Goal: Transaction & Acquisition: Purchase product/service

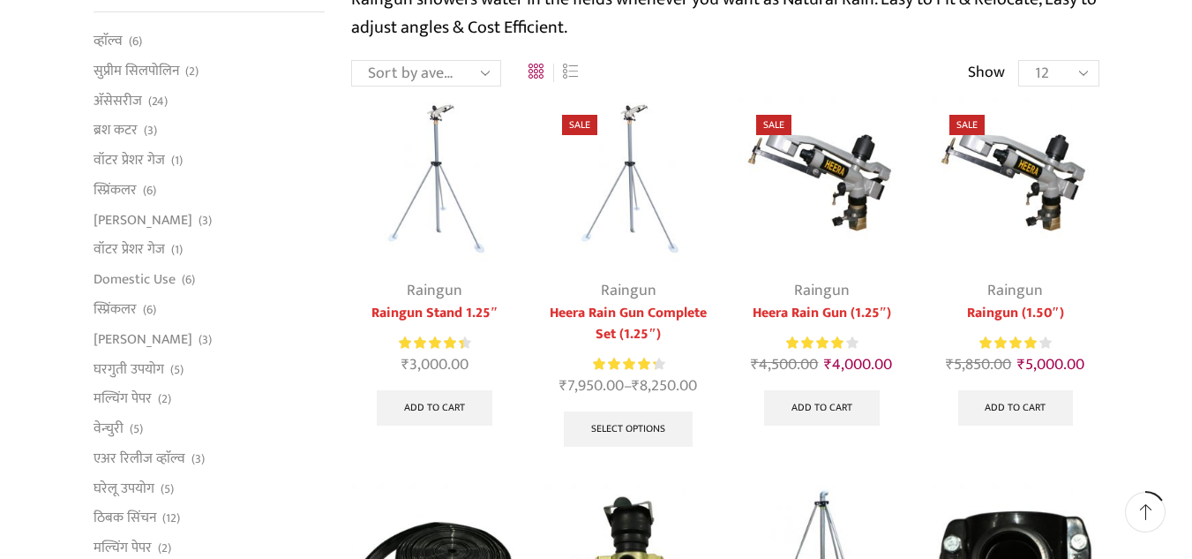
scroll to position [177, 0]
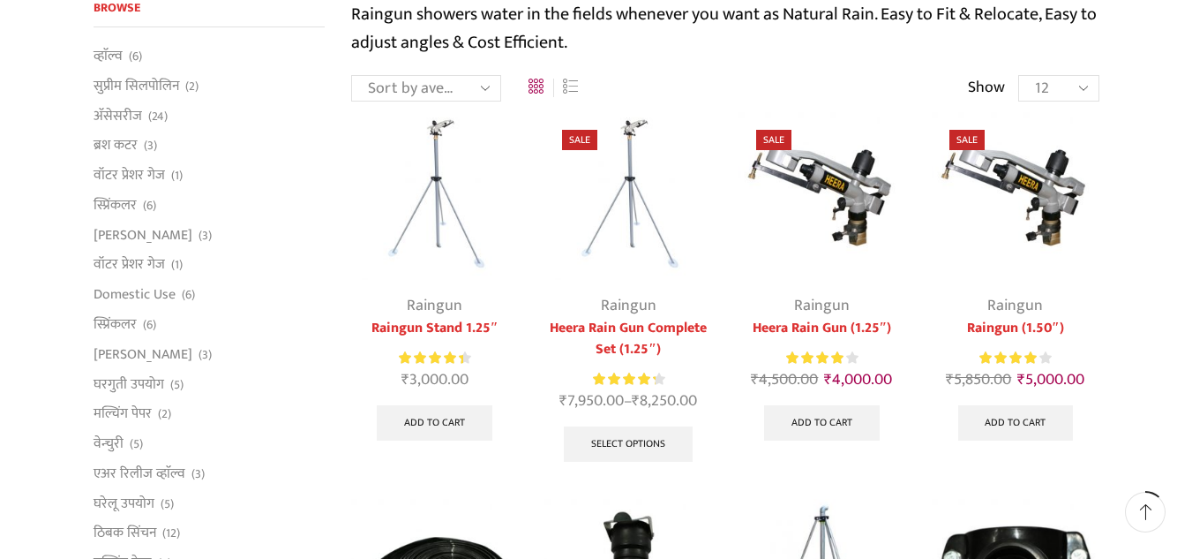
click at [485, 86] on select "Sort by popularity Sort by average rating Sort by latest Sort by price: low to …" at bounding box center [426, 88] width 150 height 26
select select "date"
click at [351, 75] on select "Sort by popularity Sort by average rating Sort by latest Sort by price: low to …" at bounding box center [426, 88] width 150 height 26
click at [692, 199] on div at bounding box center [692, 197] width 41 height 47
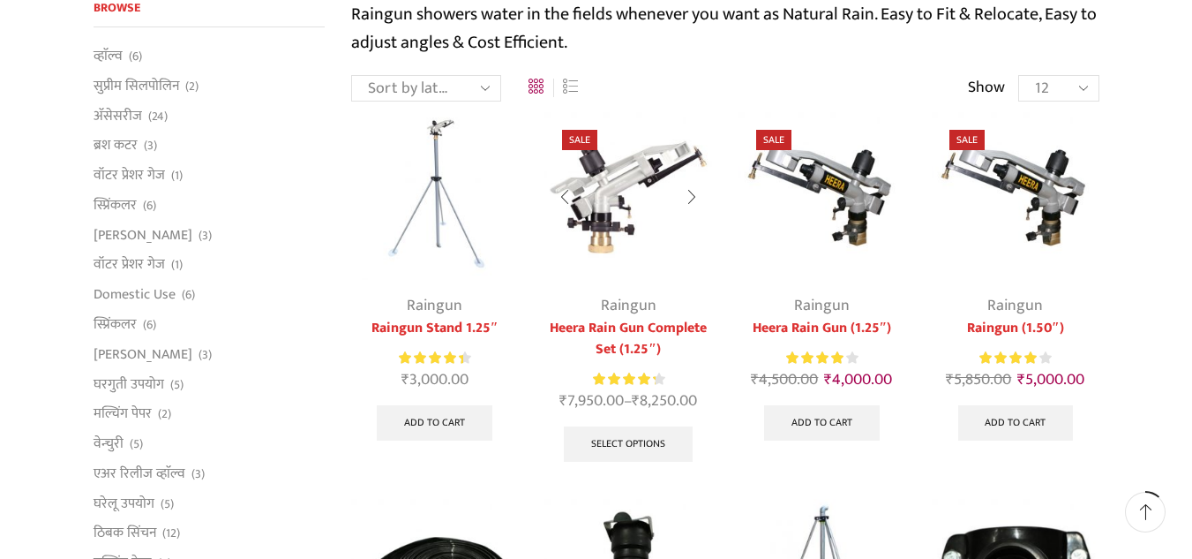
click at [691, 197] on div at bounding box center [692, 197] width 41 height 47
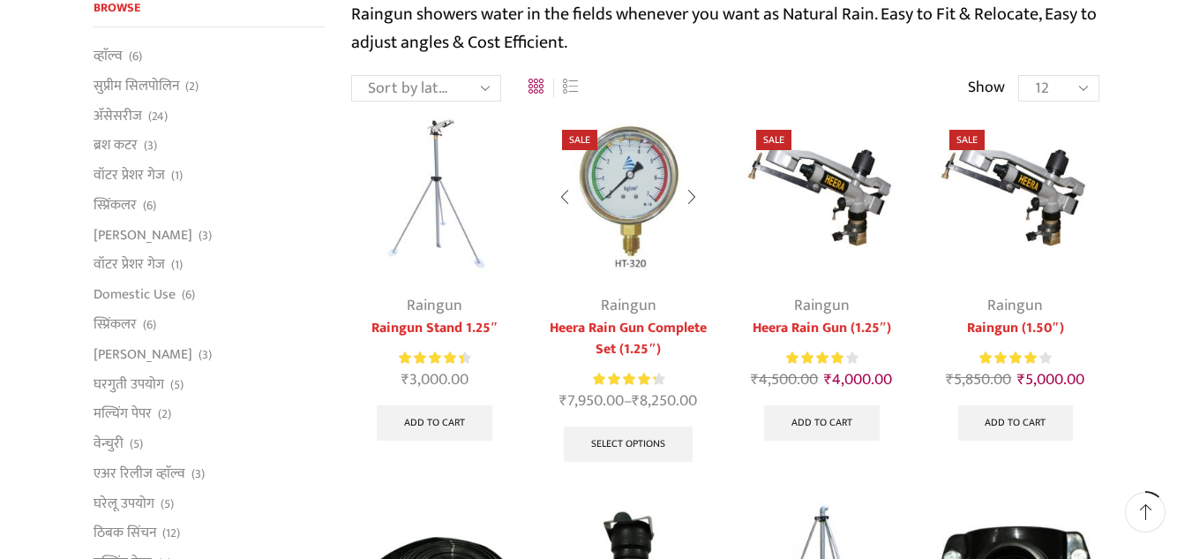
click at [691, 197] on div at bounding box center [692, 197] width 41 height 47
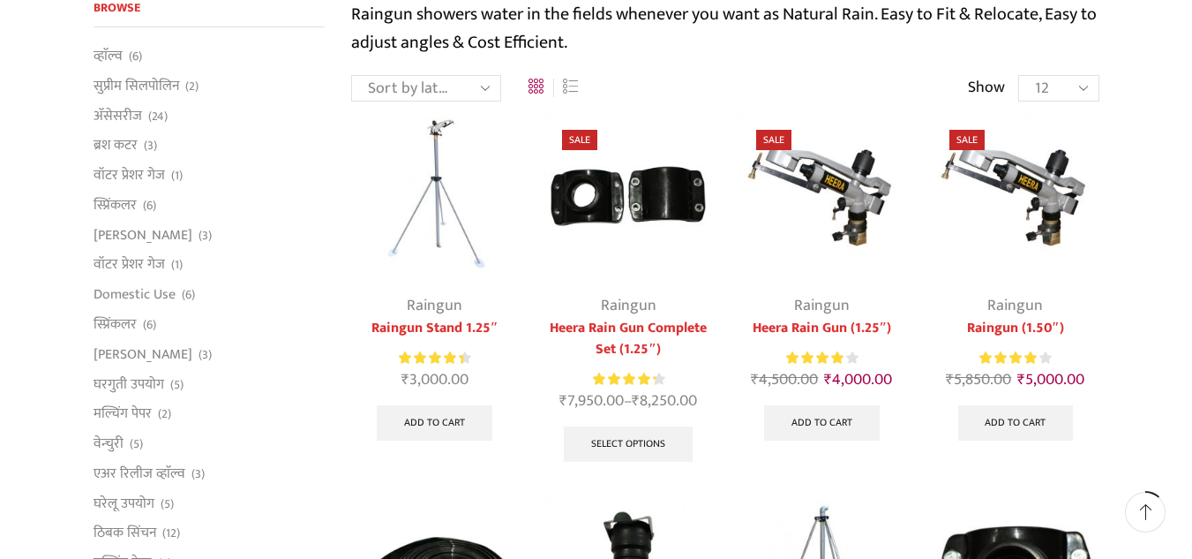
click at [691, 197] on div at bounding box center [692, 197] width 41 height 47
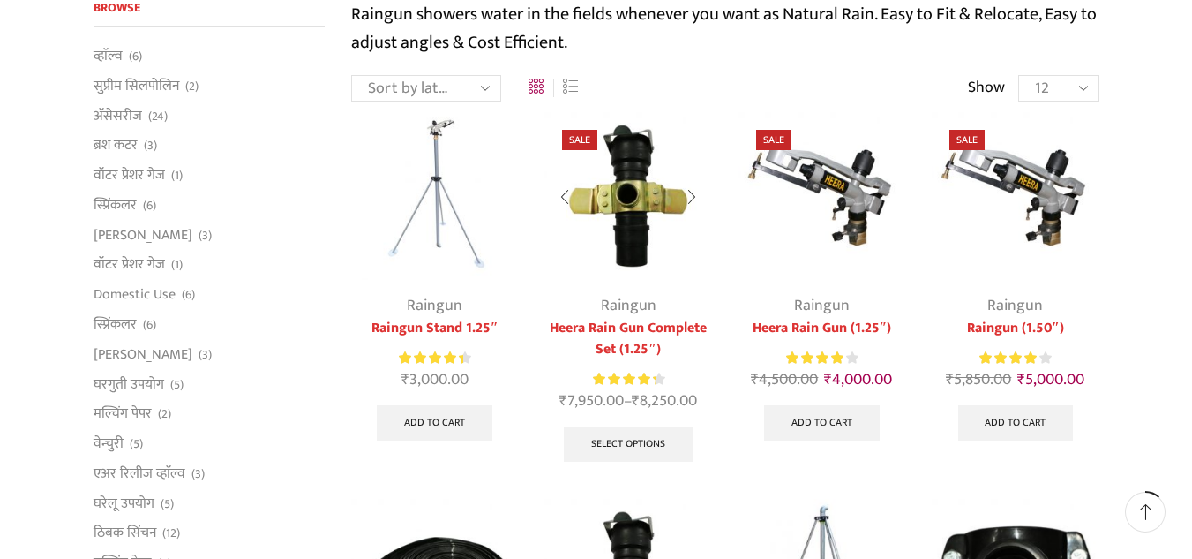
click at [691, 197] on div at bounding box center [692, 197] width 41 height 47
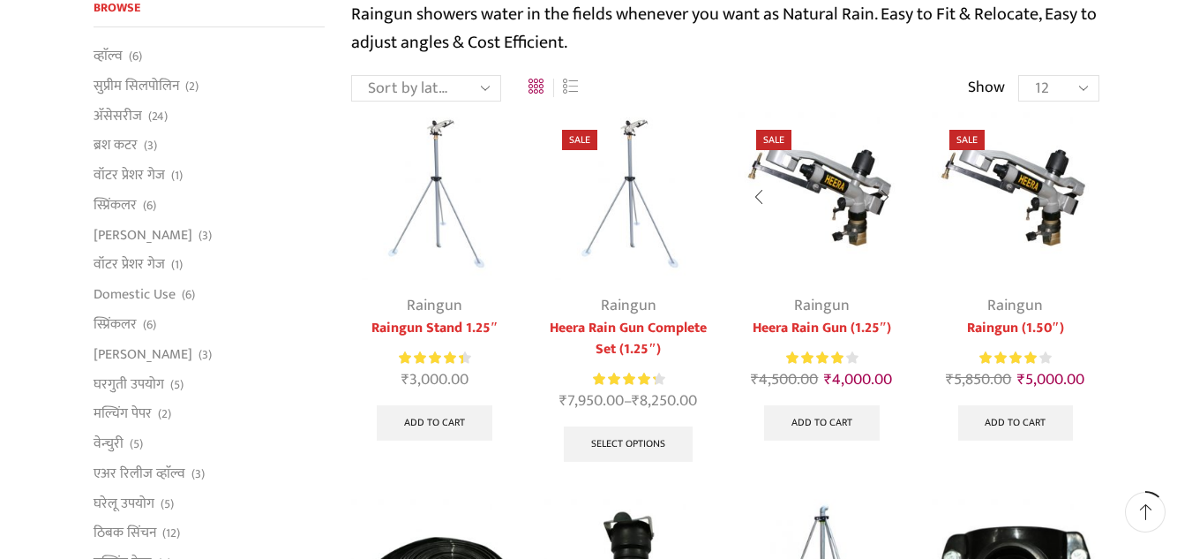
click at [755, 194] on div at bounding box center [759, 197] width 41 height 47
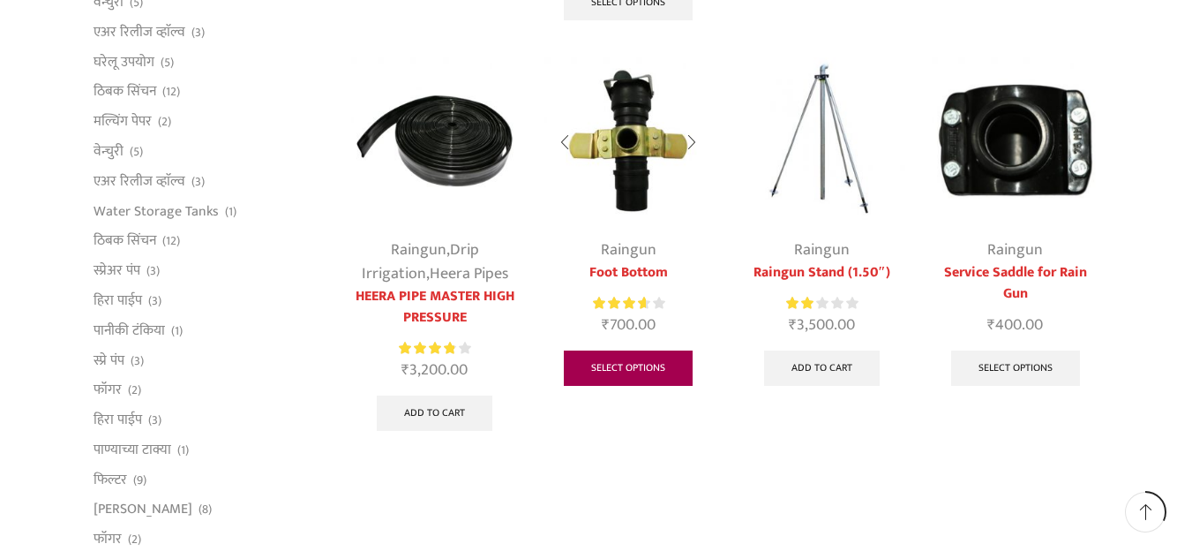
scroll to position [0, 0]
